Goal: Information Seeking & Learning: Learn about a topic

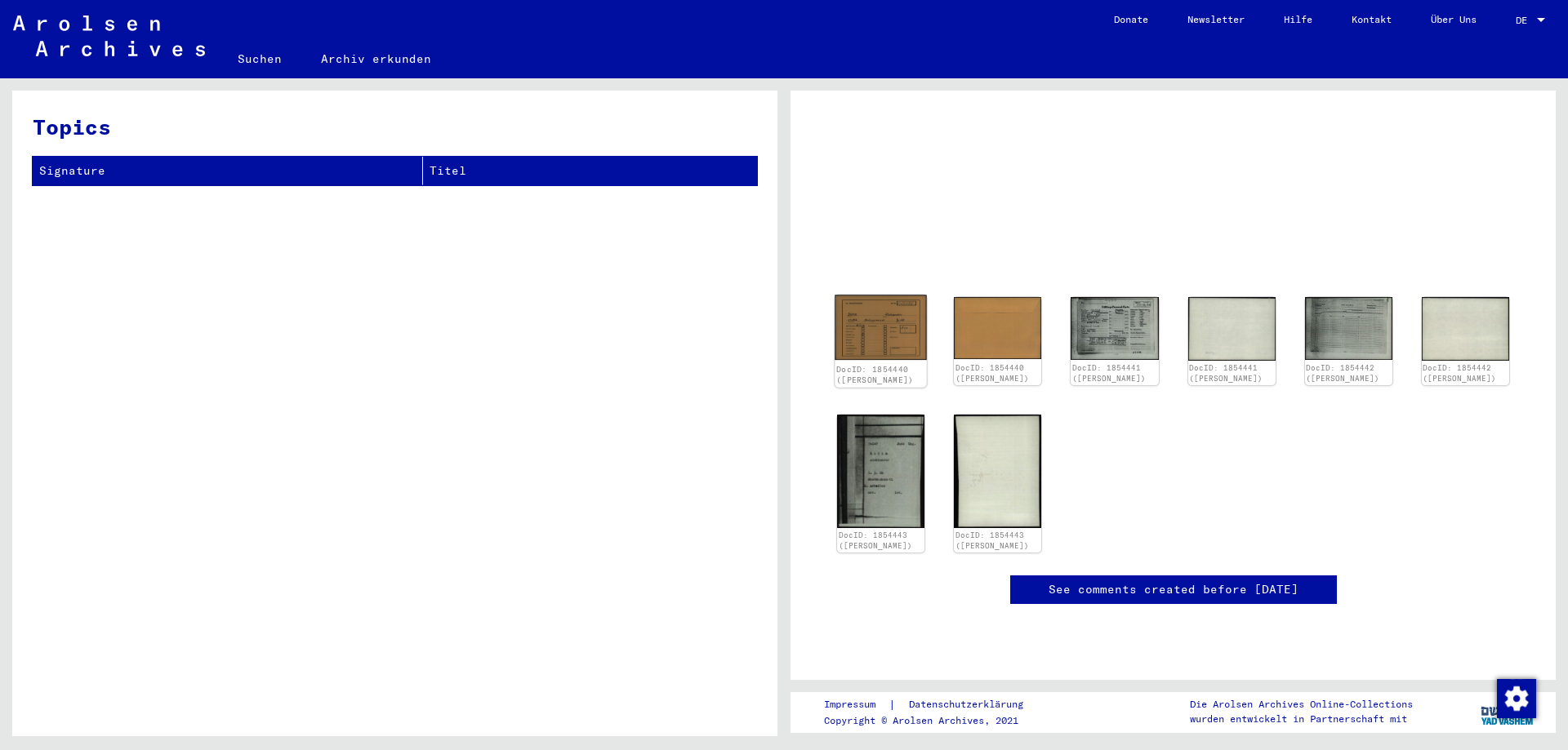
click at [893, 330] on img at bounding box center [880, 327] width 92 height 65
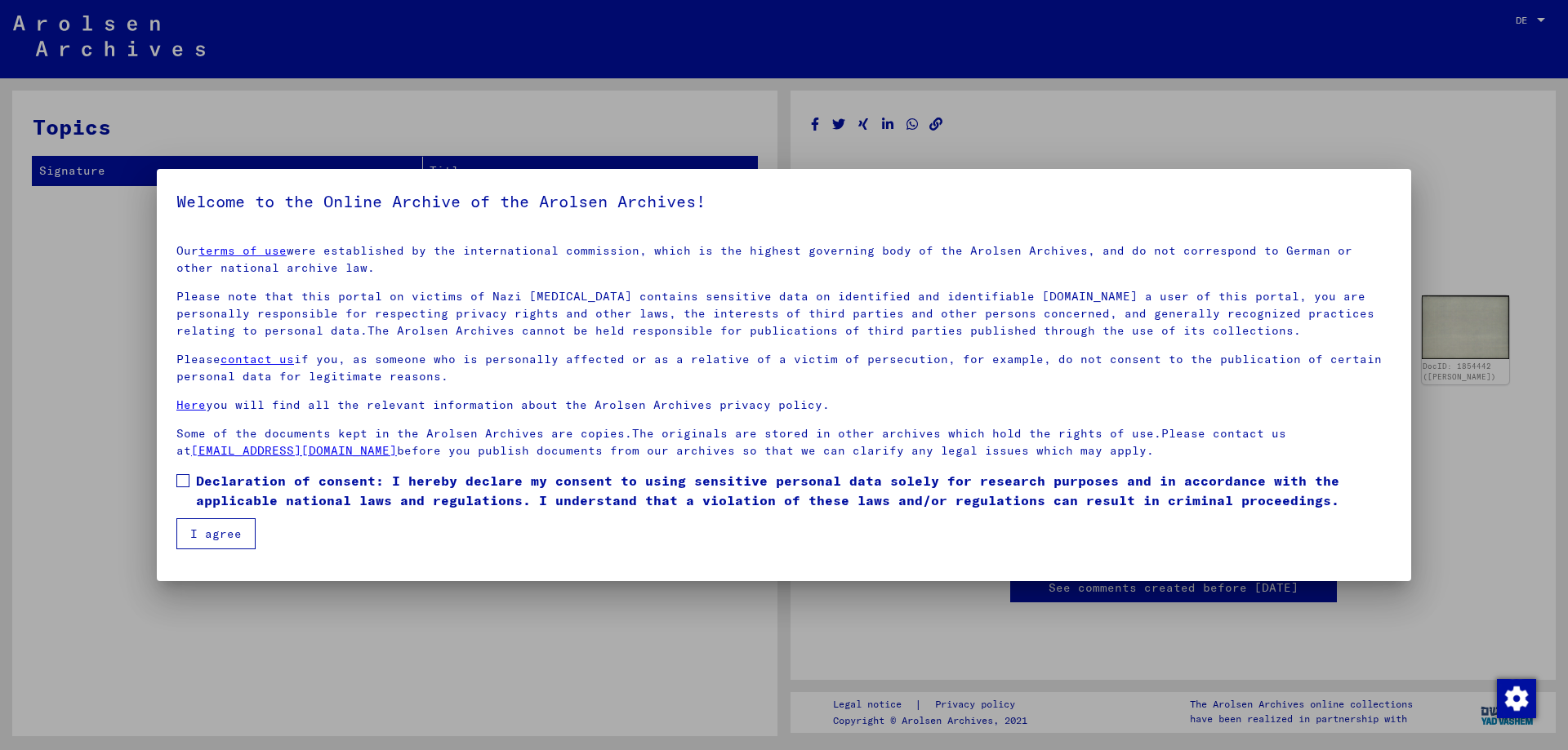
click at [190, 479] on mat-dialog-content "Our terms of use were established by the international commission, which is the…" at bounding box center [784, 390] width 1255 height 318
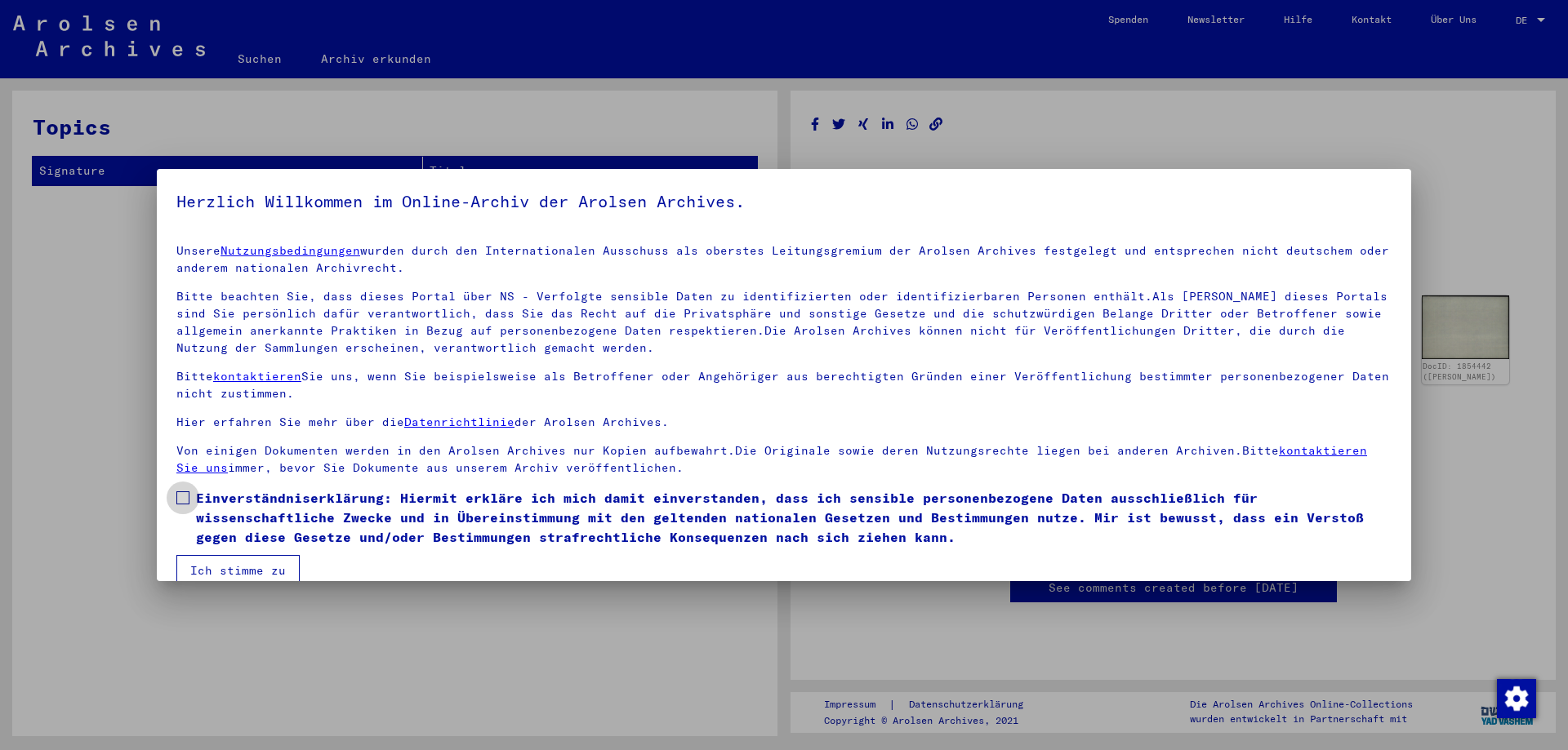
click at [185, 496] on span at bounding box center [183, 499] width 13 height 13
click at [220, 566] on button "Ich stimme zu" at bounding box center [238, 570] width 124 height 31
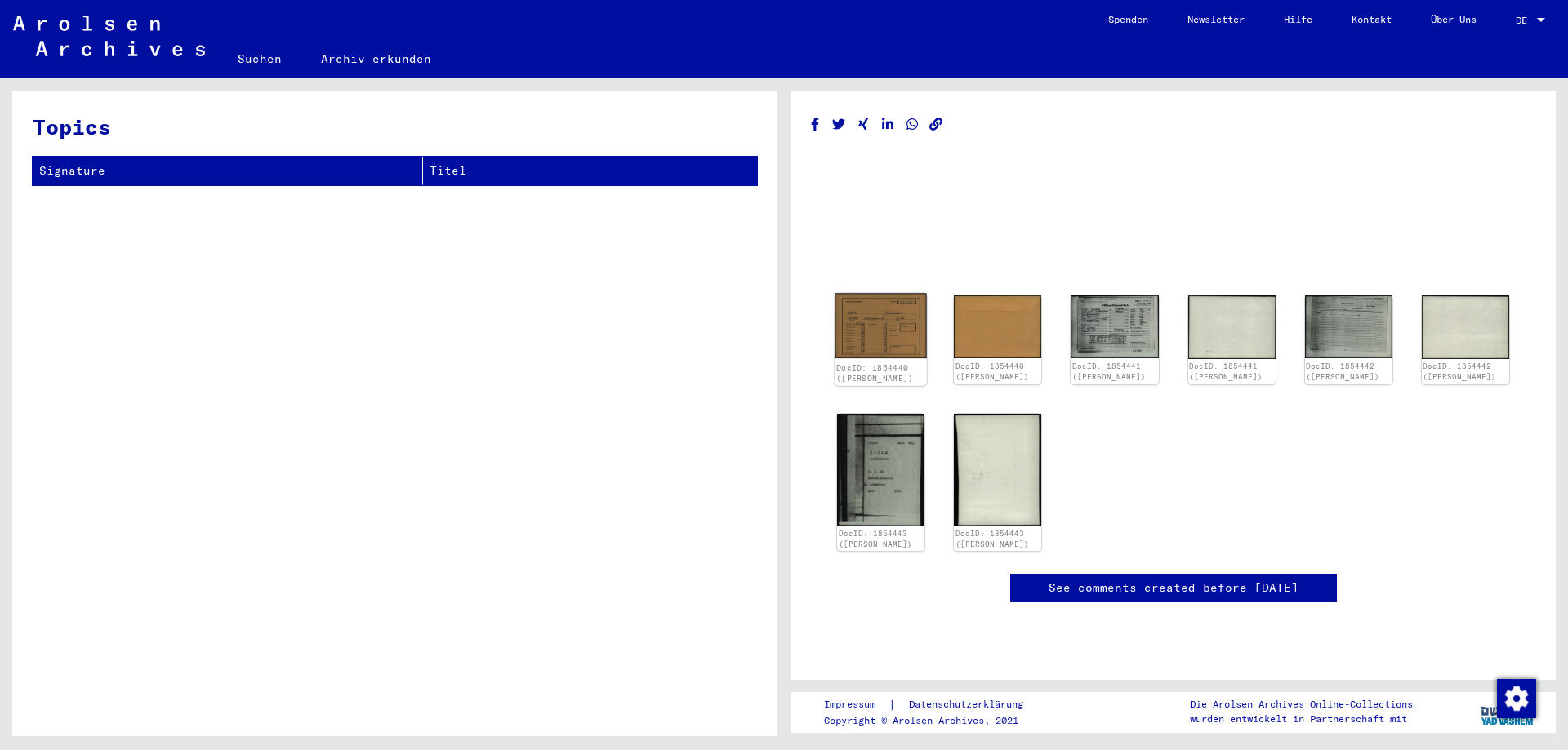
click at [899, 322] on img at bounding box center [880, 327] width 92 height 65
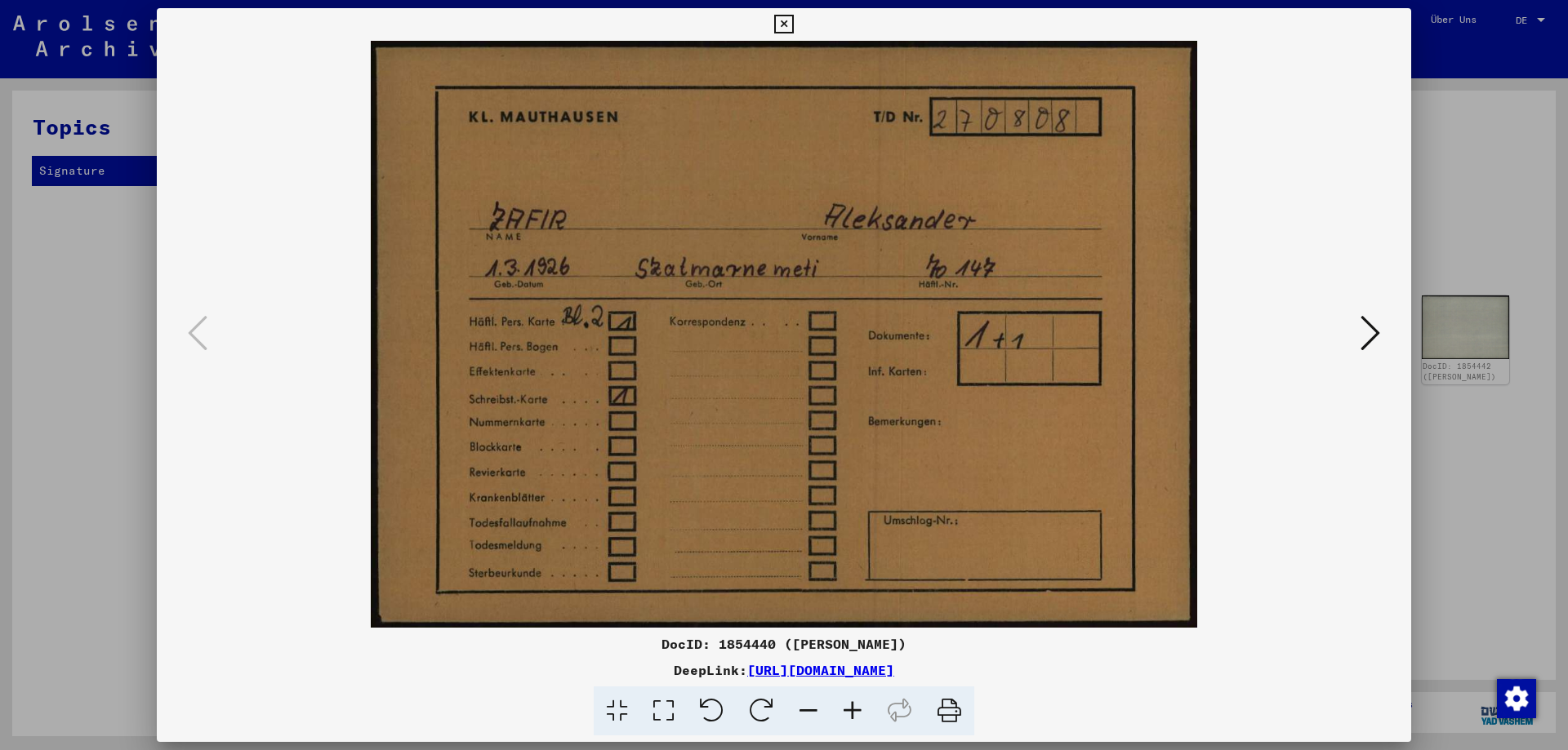
click at [1366, 337] on icon at bounding box center [1370, 332] width 19 height 39
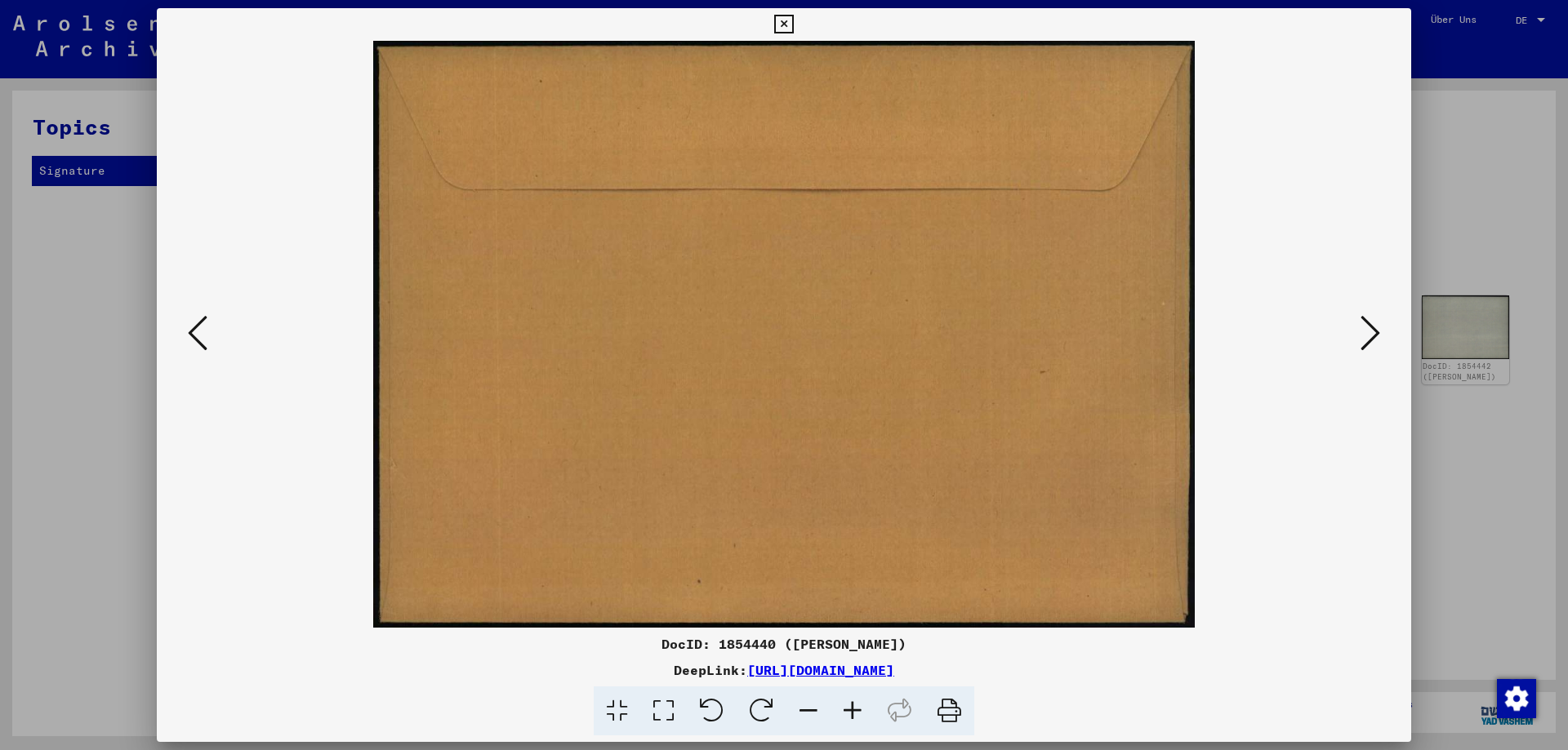
click at [1366, 337] on icon at bounding box center [1370, 332] width 19 height 39
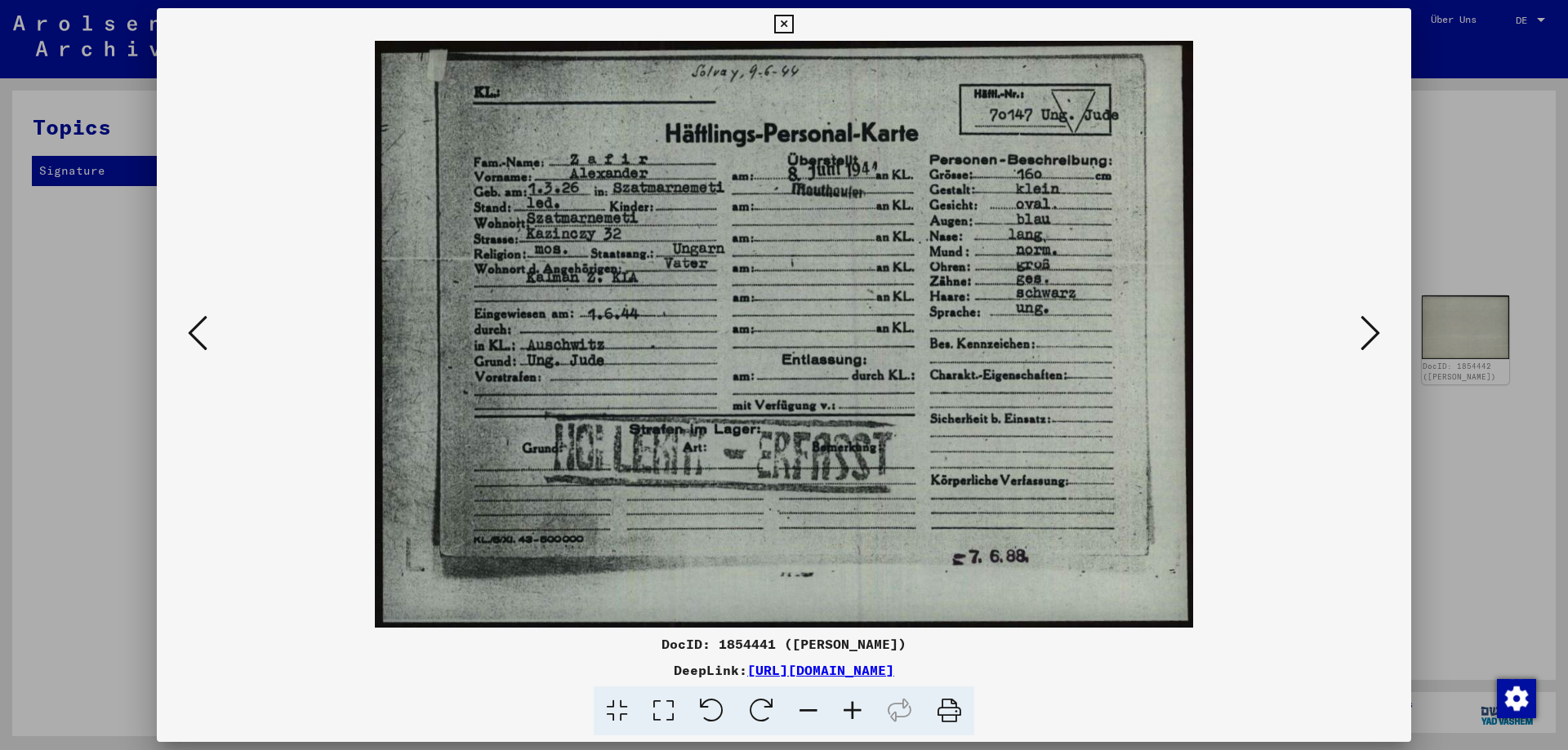
click at [1368, 333] on icon at bounding box center [1370, 332] width 19 height 39
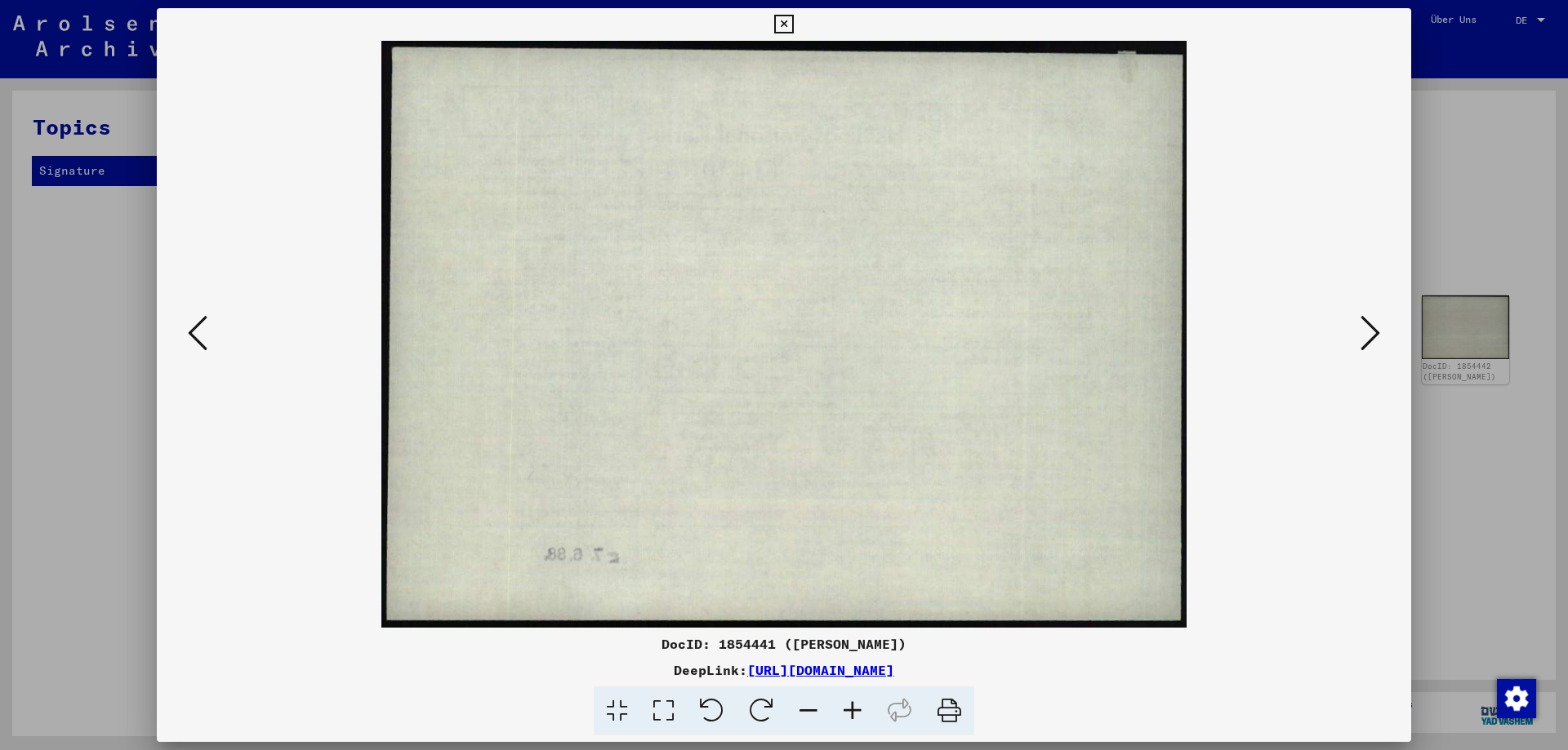
click at [1368, 333] on icon at bounding box center [1370, 332] width 19 height 39
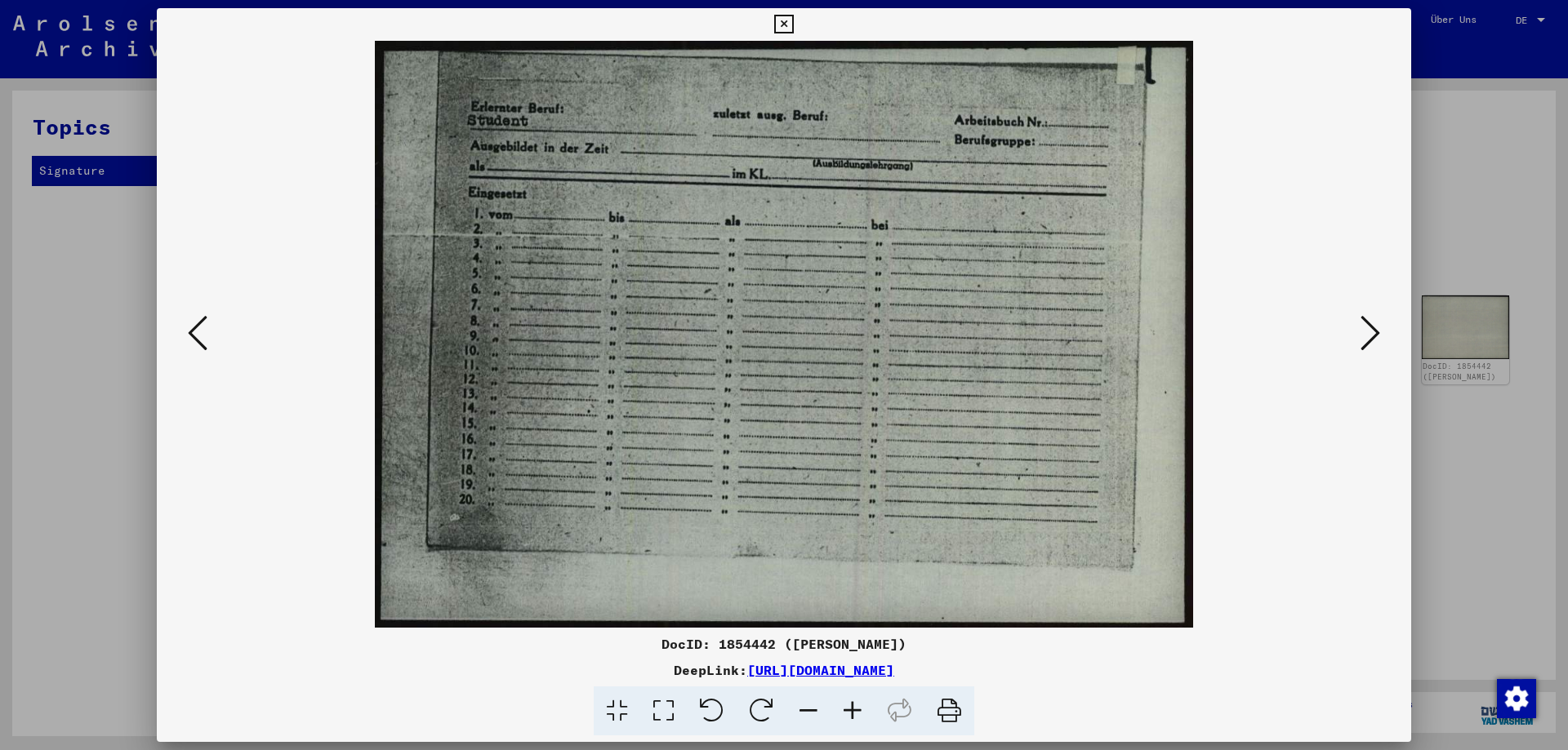
click at [194, 327] on icon at bounding box center [197, 332] width 19 height 39
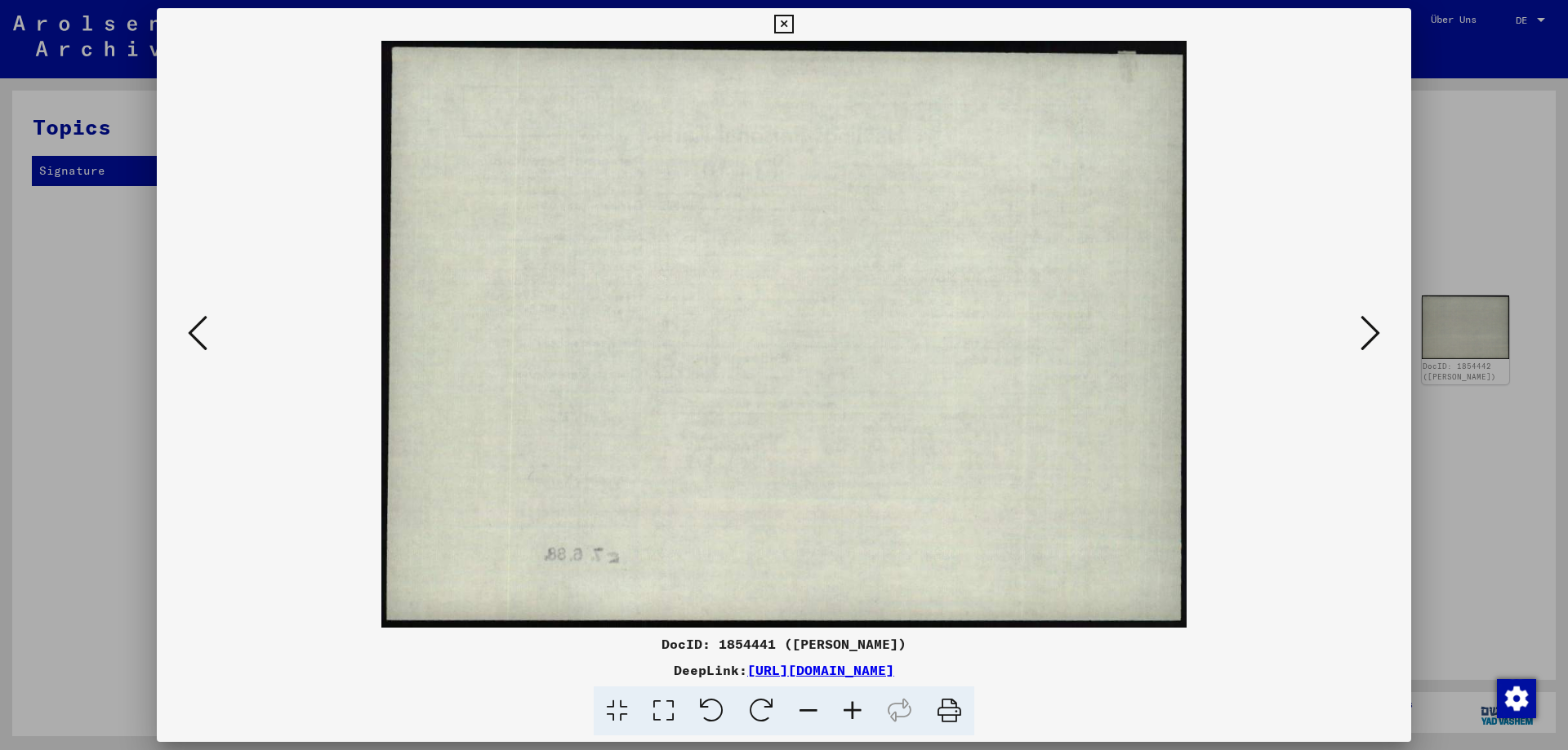
click at [198, 327] on icon at bounding box center [197, 332] width 19 height 39
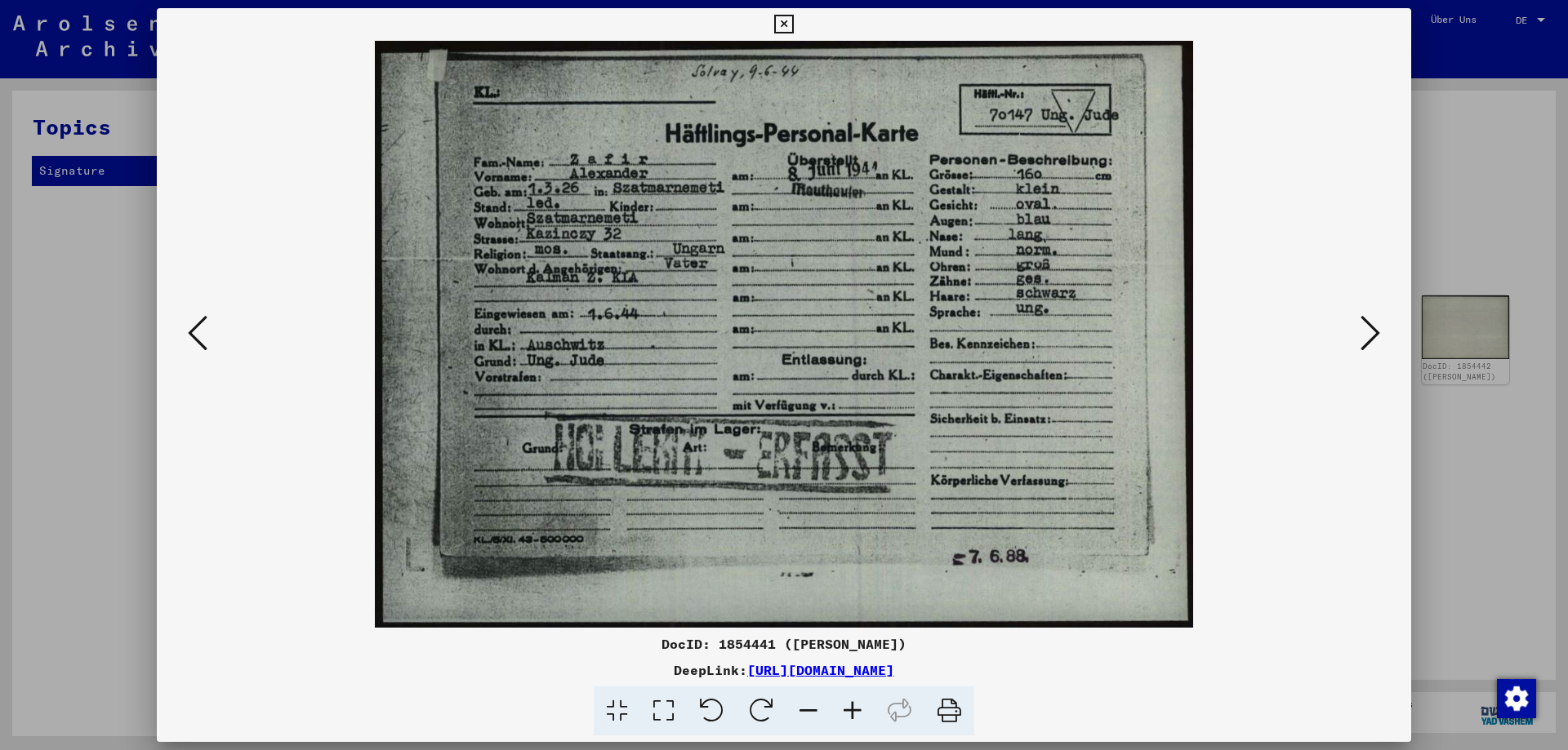
click at [1373, 323] on icon at bounding box center [1370, 332] width 19 height 39
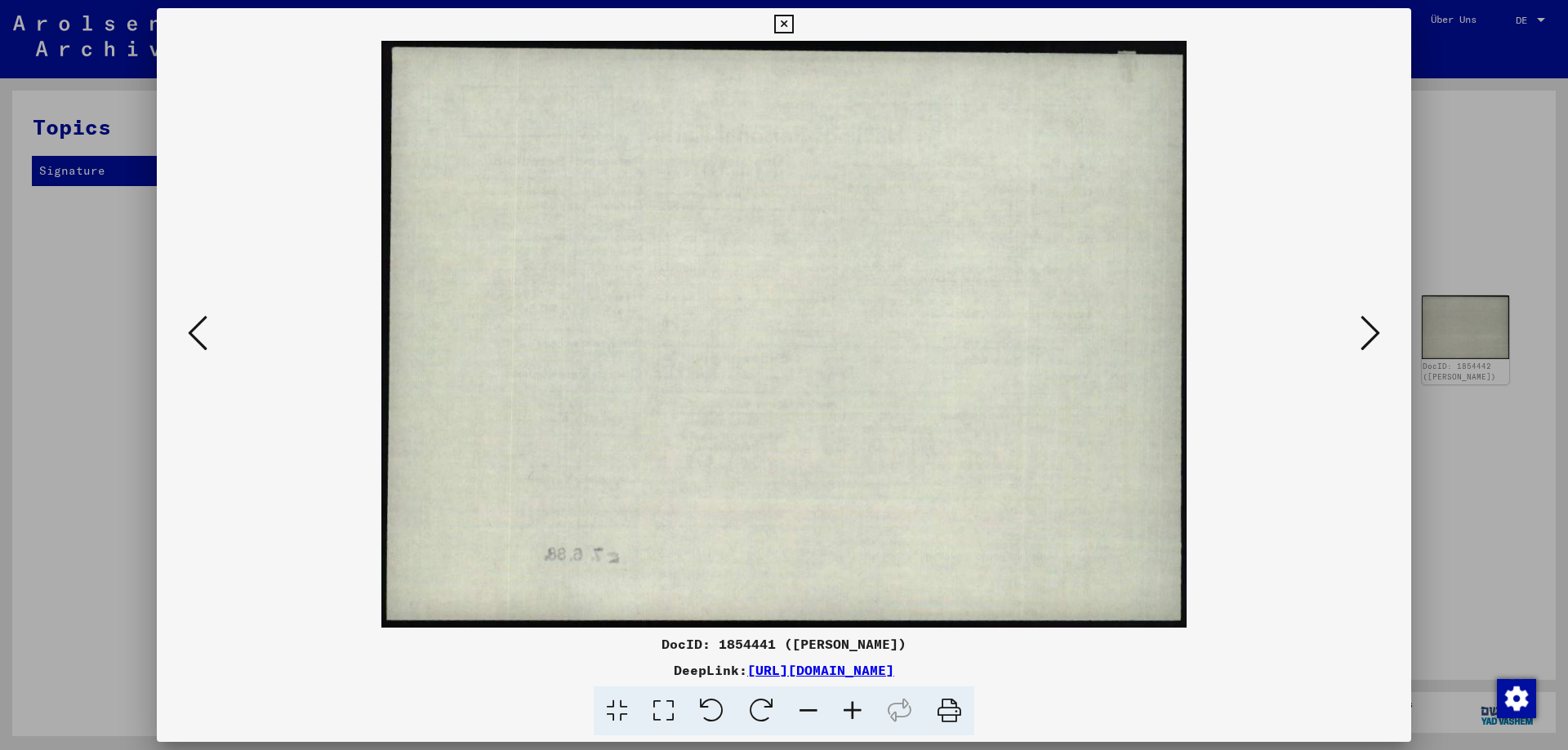
click at [1373, 323] on icon at bounding box center [1370, 332] width 19 height 39
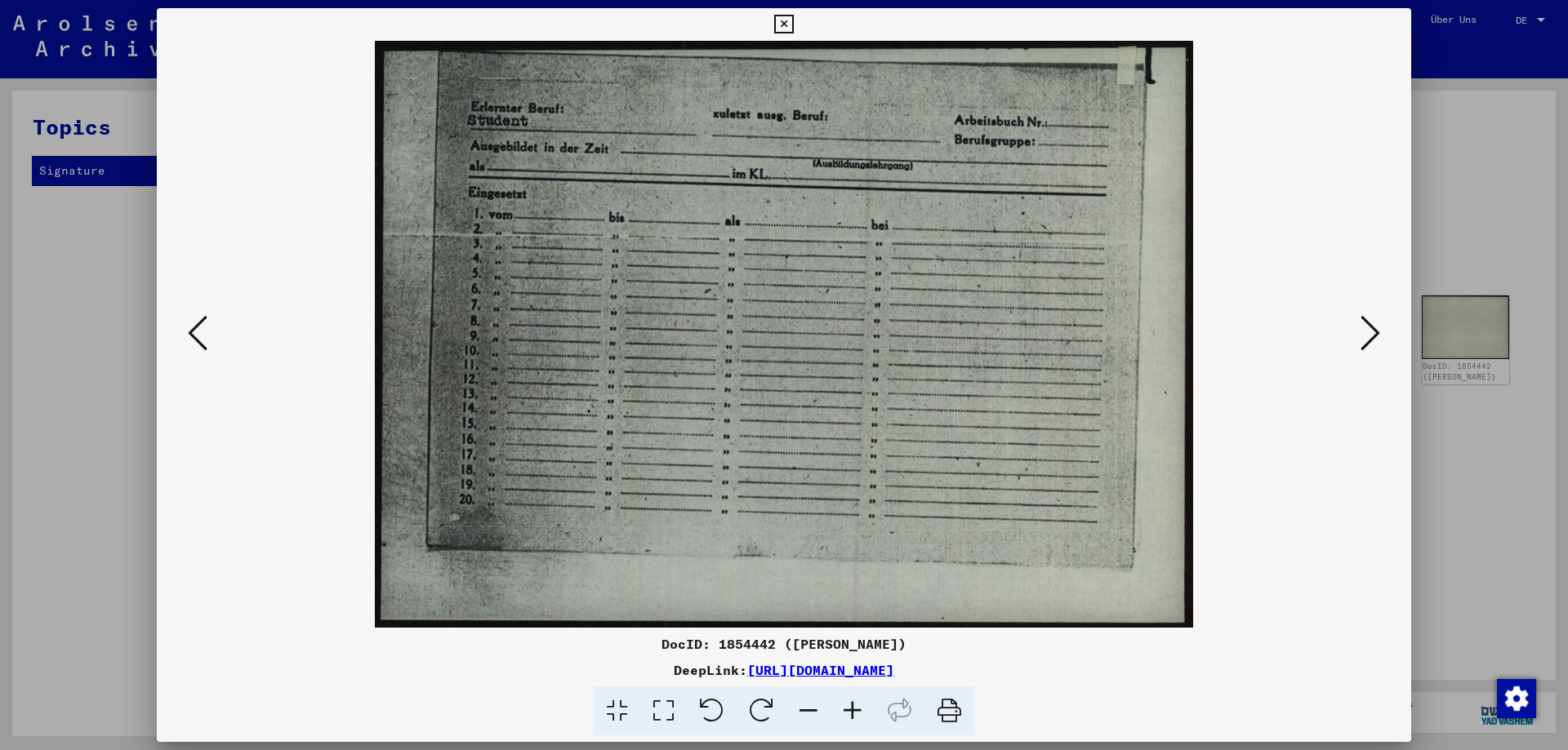
click at [1373, 323] on icon at bounding box center [1370, 332] width 19 height 39
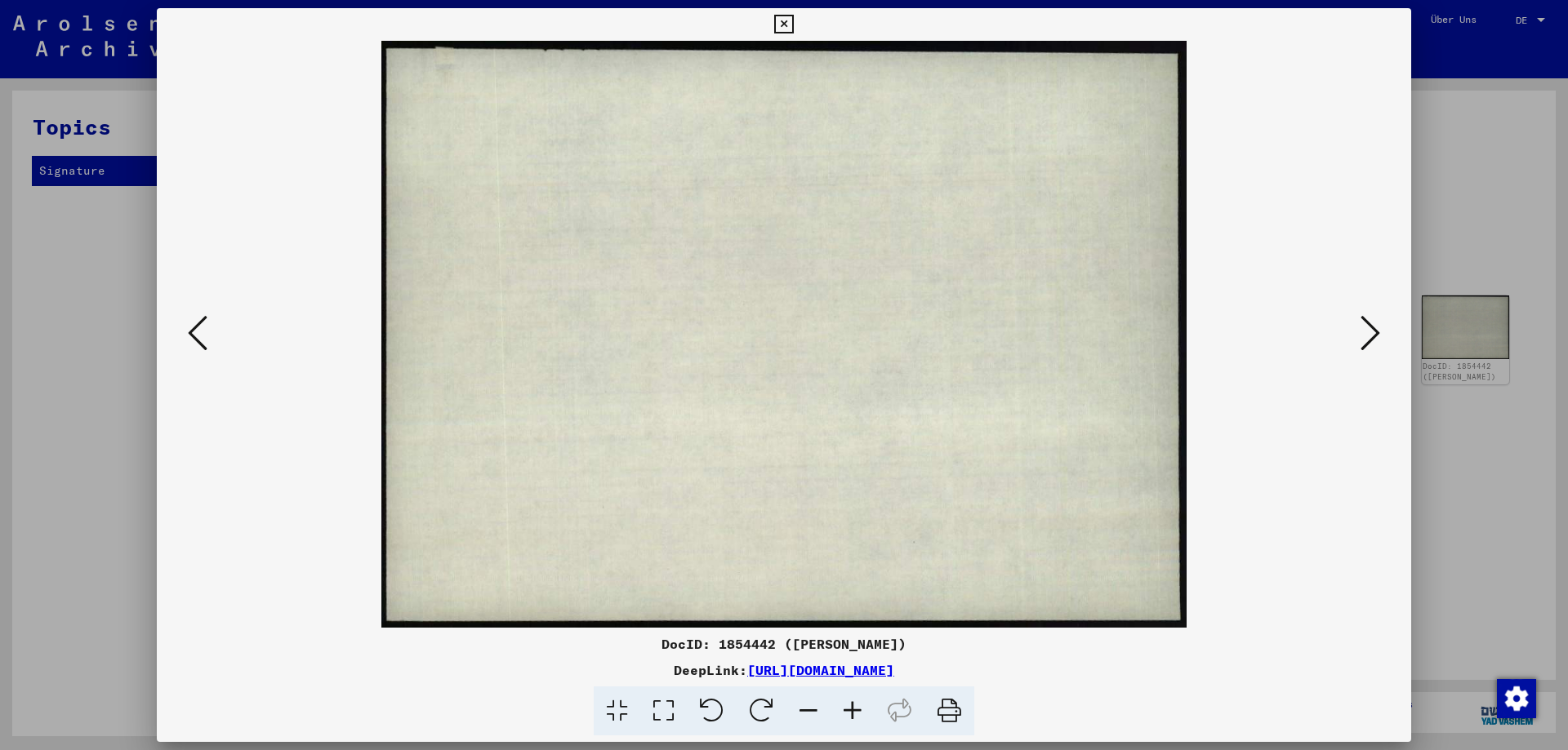
click at [1373, 323] on icon at bounding box center [1370, 332] width 19 height 39
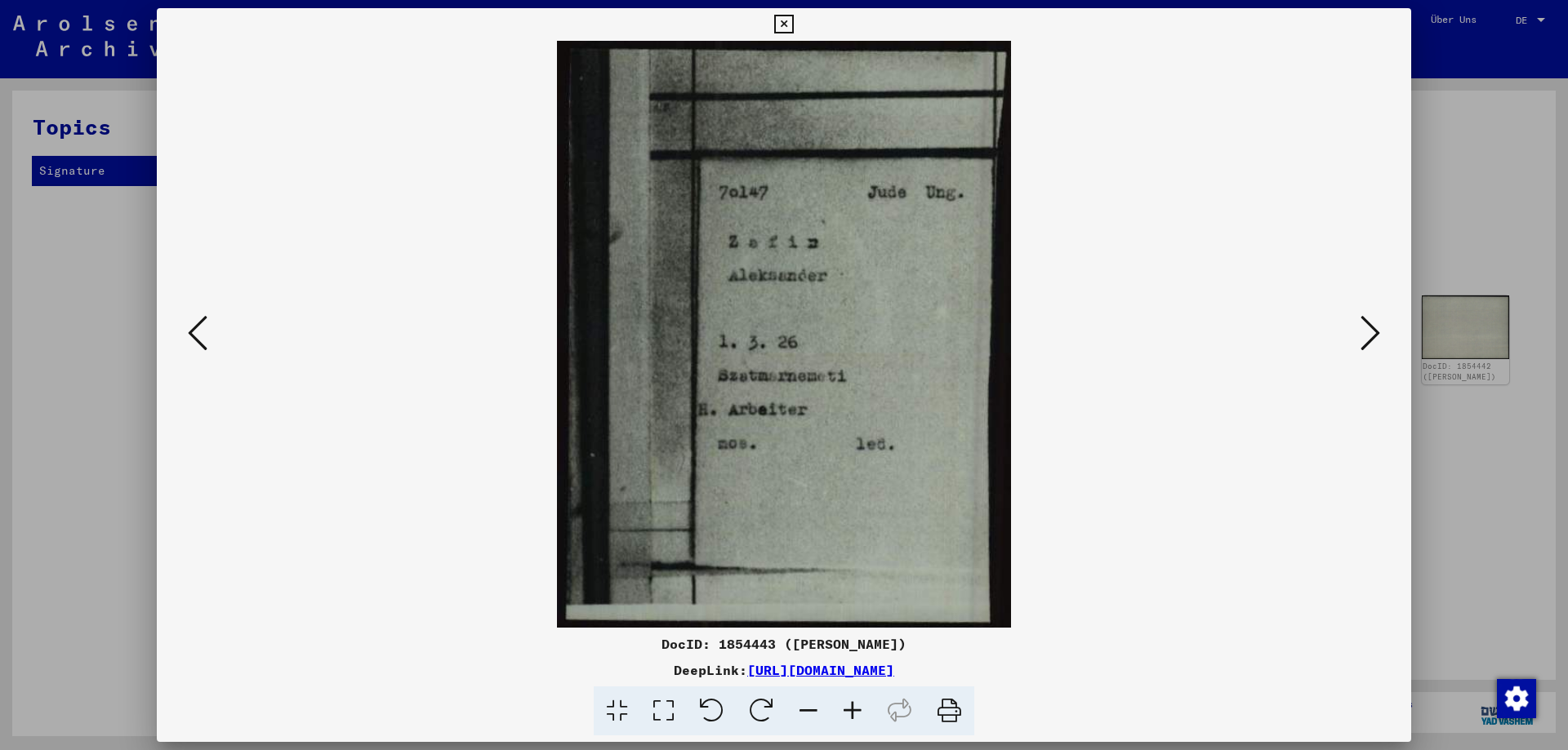
click at [1373, 323] on icon at bounding box center [1370, 332] width 19 height 39
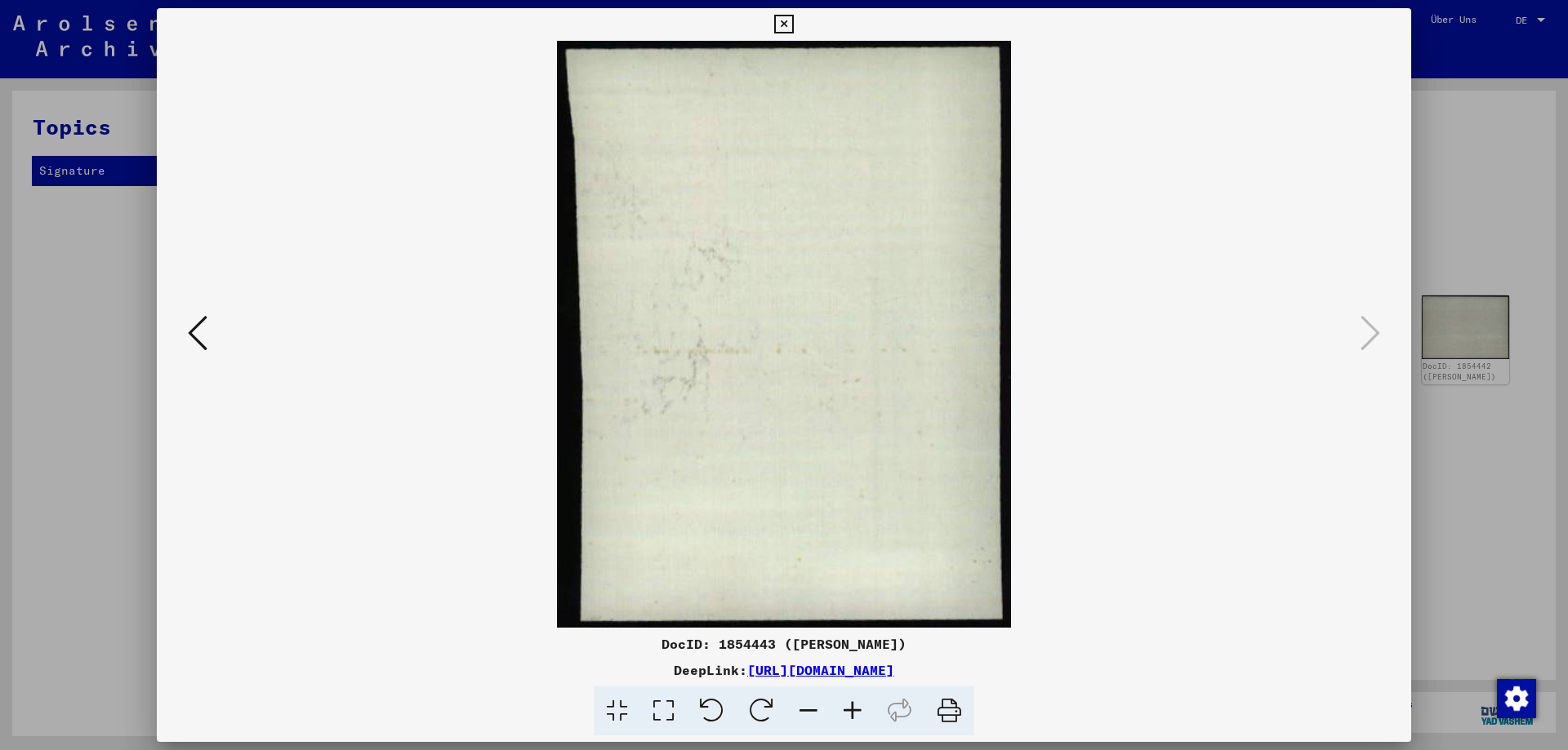
click at [200, 330] on icon at bounding box center [197, 332] width 19 height 39
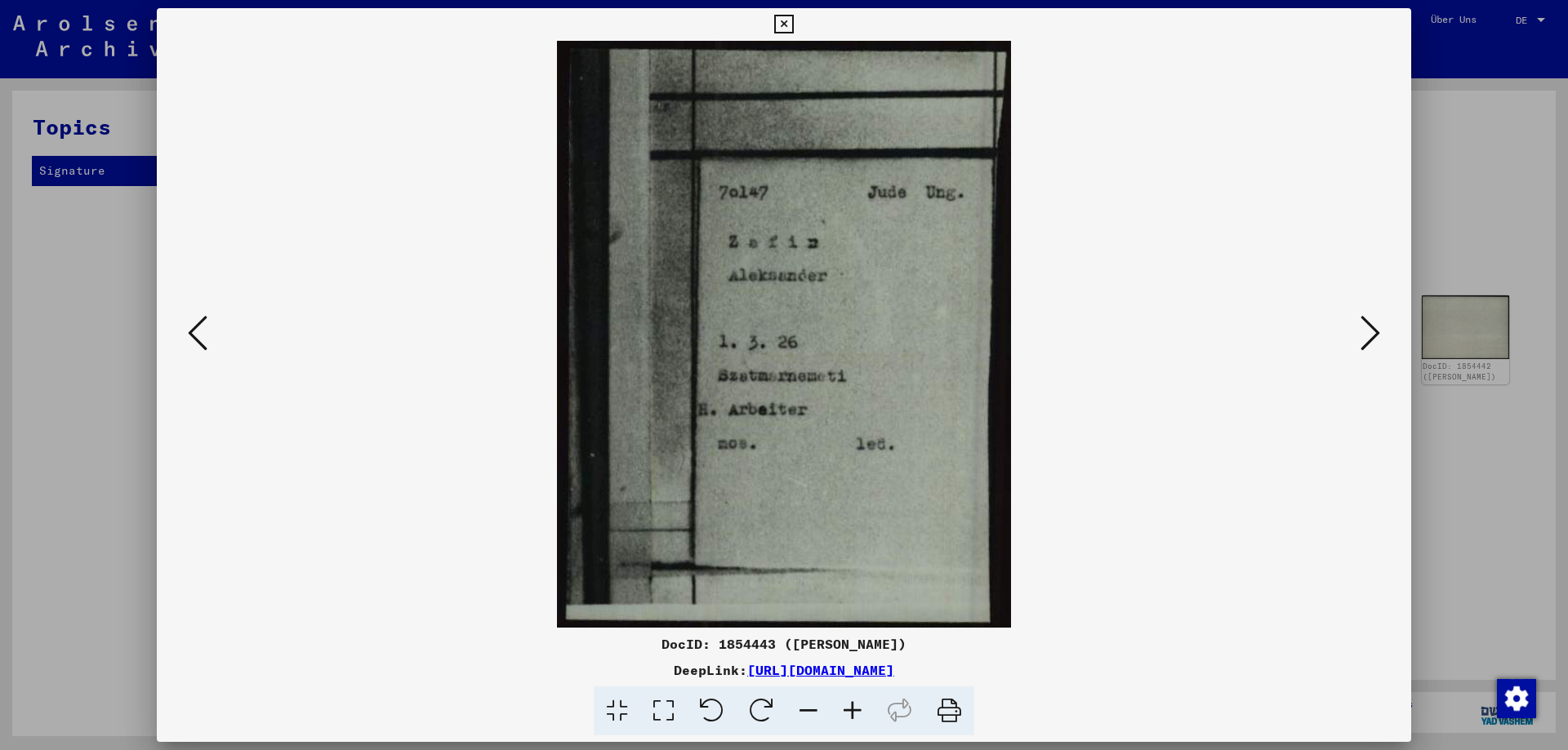
click at [200, 330] on icon at bounding box center [197, 332] width 19 height 39
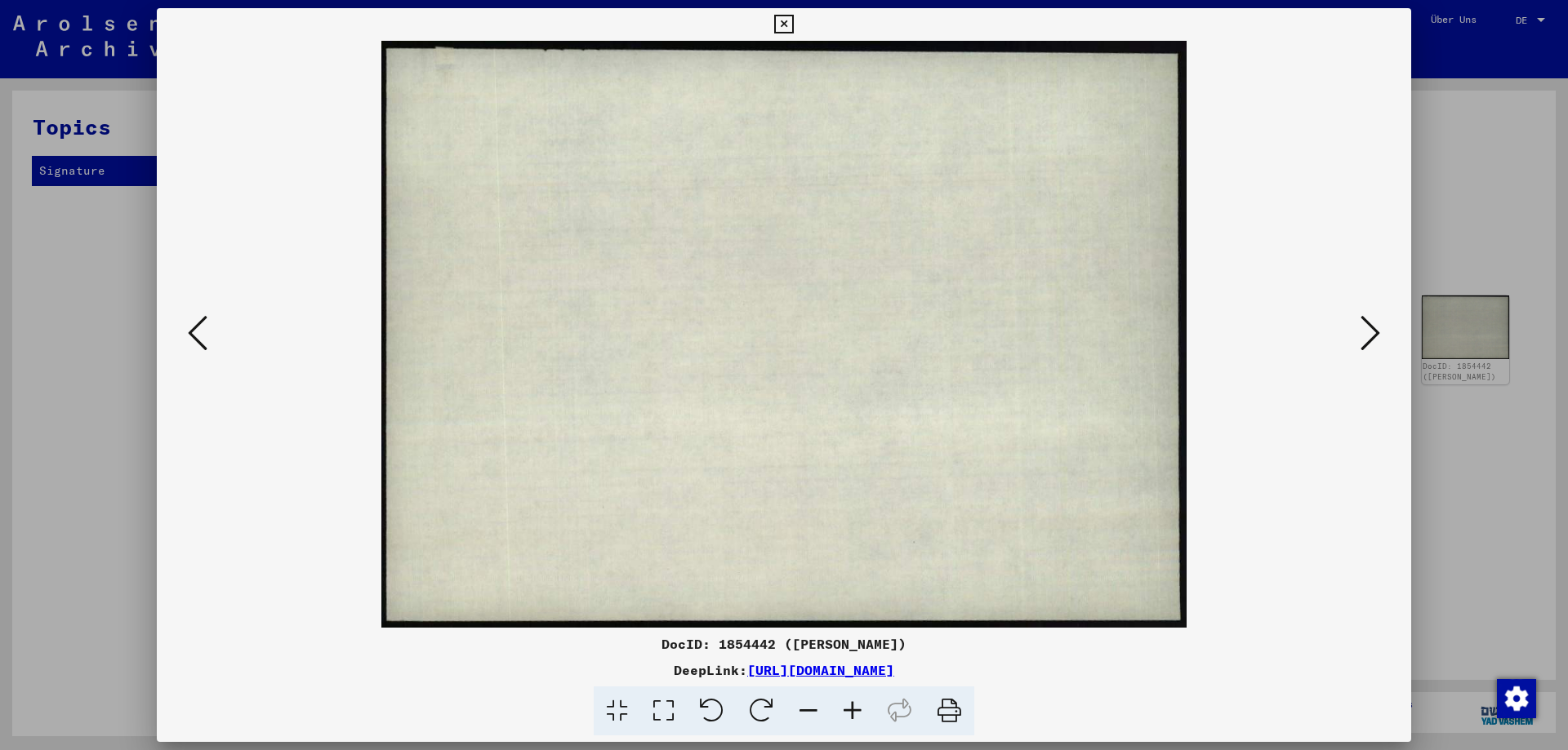
click at [200, 330] on icon at bounding box center [197, 332] width 19 height 39
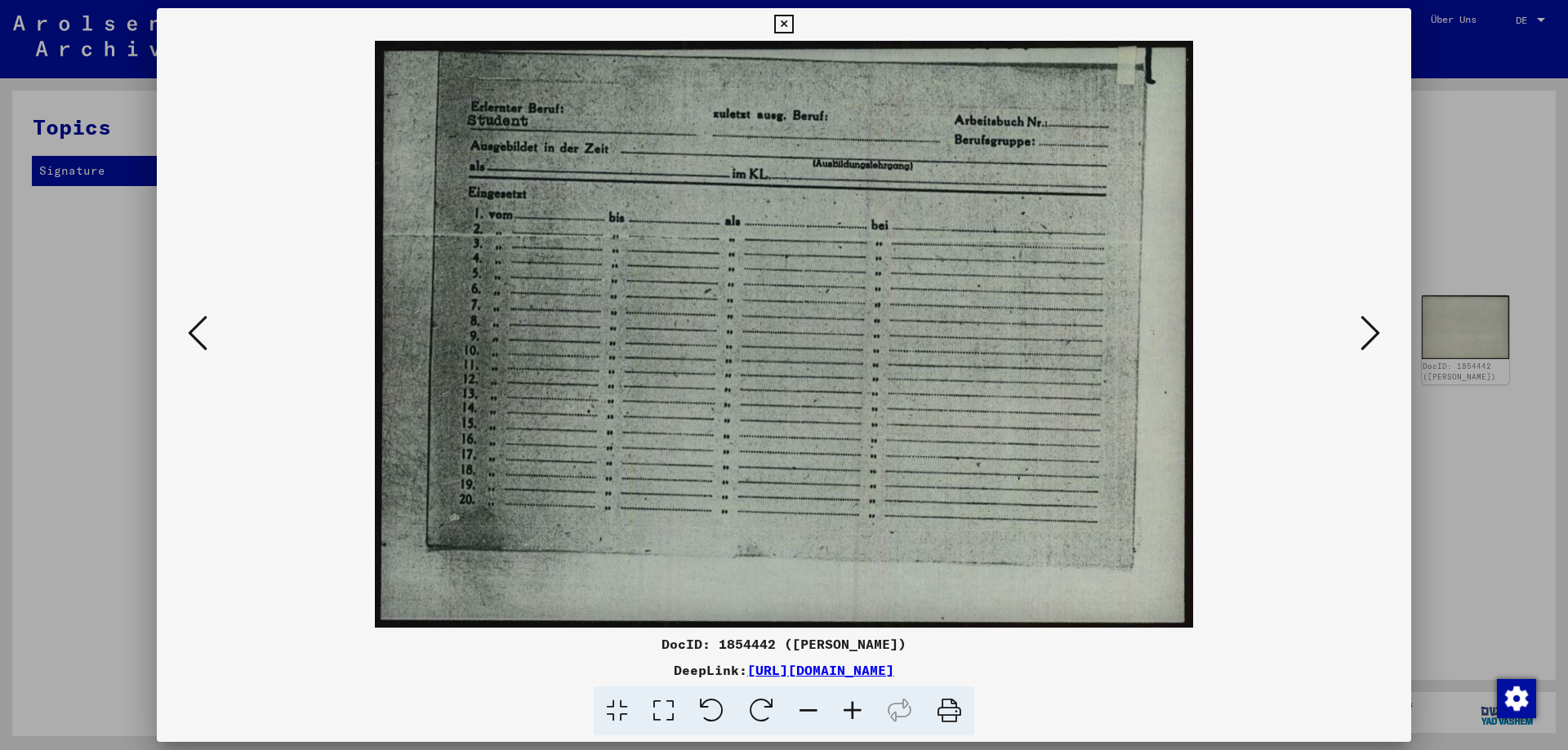
click at [200, 330] on icon at bounding box center [197, 332] width 19 height 39
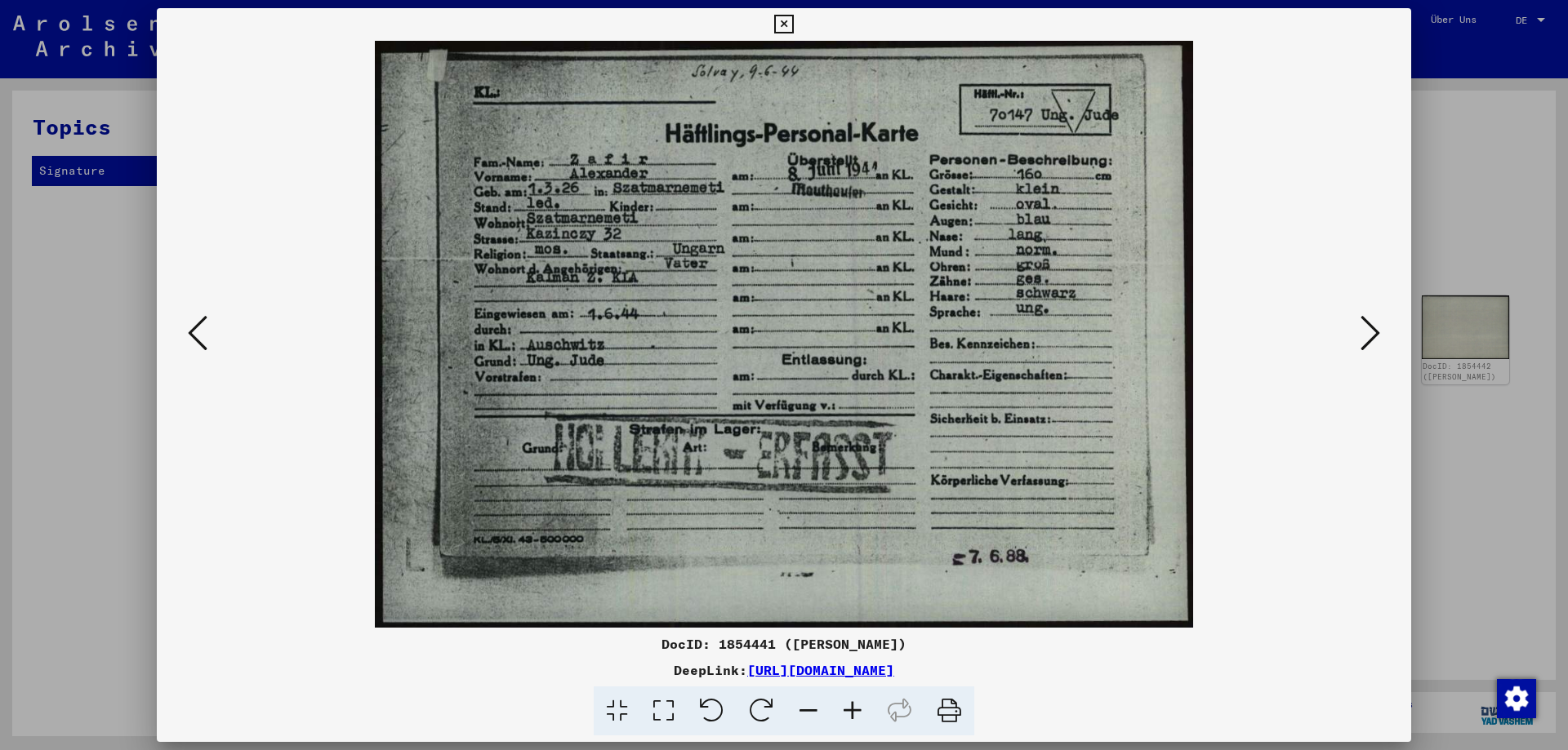
drag, startPoint x: 784, startPoint y: 21, endPoint x: 1120, endPoint y: 111, distance: 347.8
click at [785, 22] on icon at bounding box center [784, 24] width 18 height 19
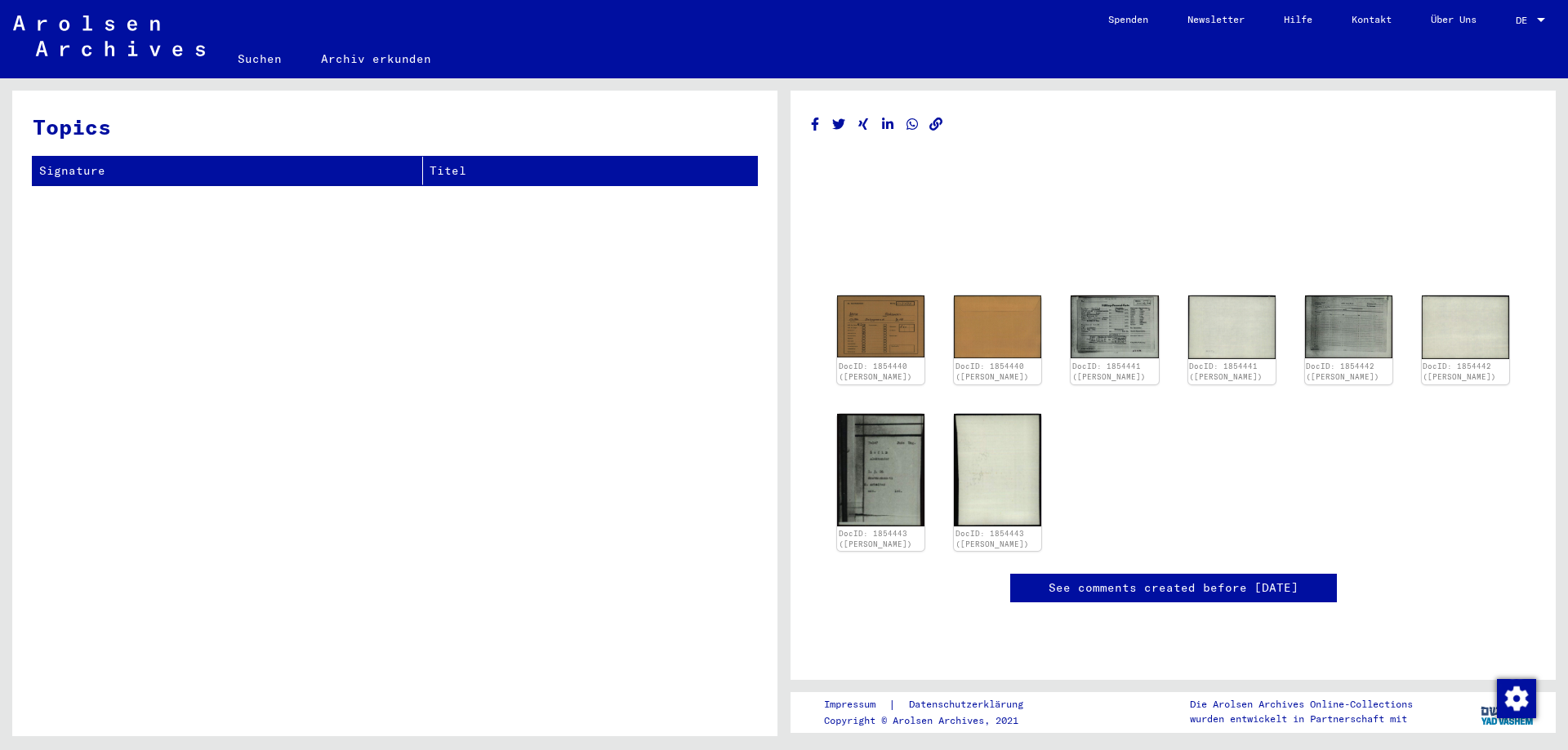
scroll to position [408, 0]
